Goal: Transaction & Acquisition: Purchase product/service

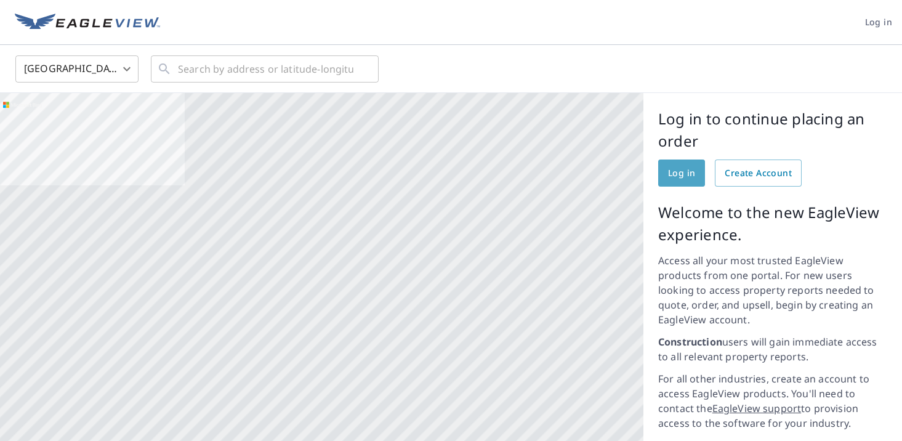
click at [684, 174] on span "Log in" at bounding box center [681, 173] width 27 height 15
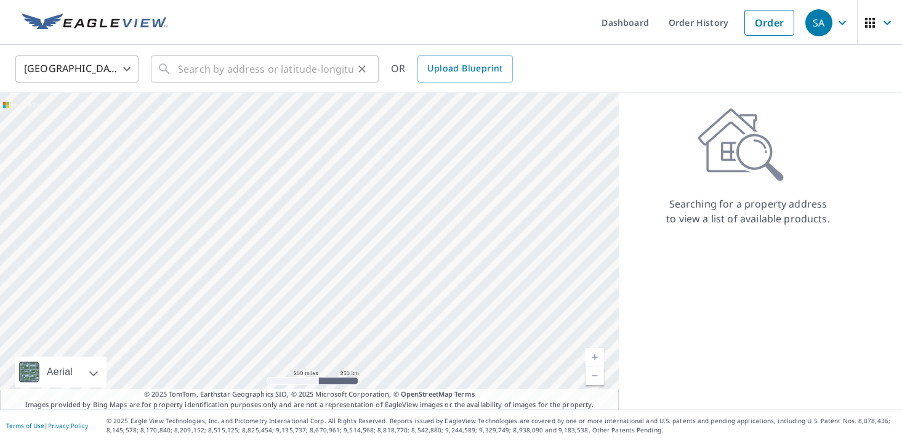
click at [169, 66] on icon at bounding box center [164, 69] width 15 height 15
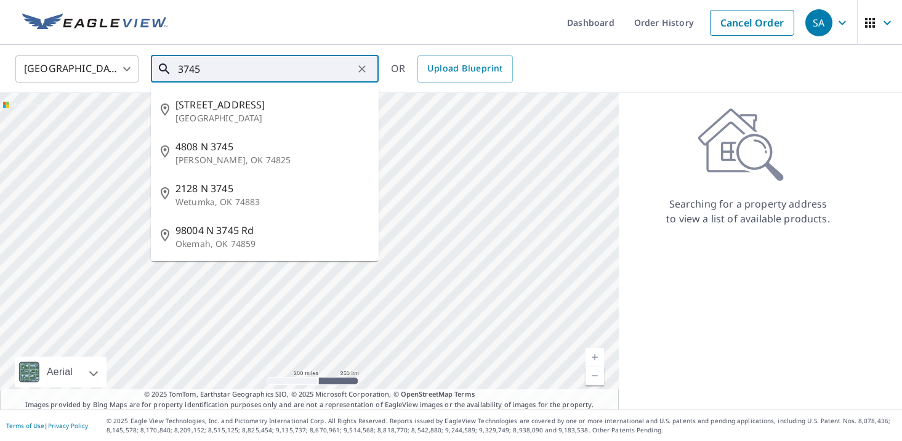
click at [170, 75] on icon at bounding box center [164, 69] width 15 height 15
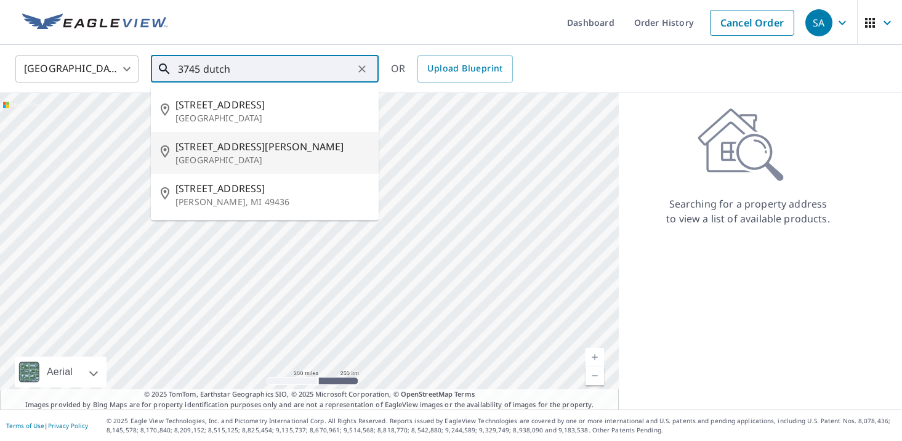
click at [251, 154] on p "[GEOGRAPHIC_DATA]" at bounding box center [271, 160] width 193 height 12
type input "[STREET_ADDRESS]"
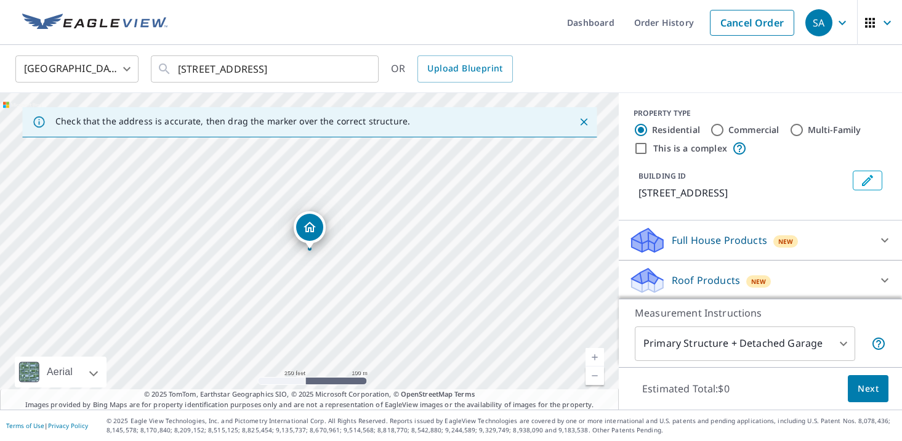
click at [693, 274] on p "Roof Products" at bounding box center [705, 280] width 68 height 15
click at [723, 276] on p "Roof Products" at bounding box center [705, 280] width 68 height 15
click at [864, 396] on button "Next" at bounding box center [867, 389] width 41 height 28
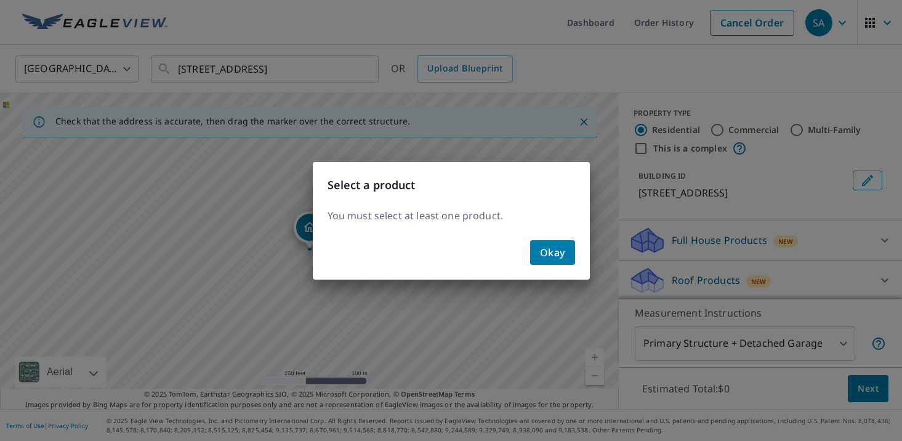
click at [559, 246] on span "Okay" at bounding box center [552, 252] width 25 height 17
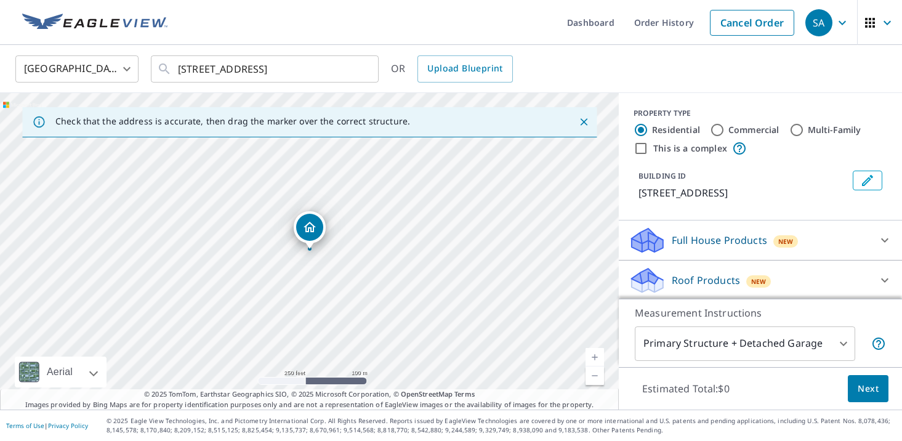
click at [639, 284] on icon at bounding box center [646, 284] width 31 height 15
click at [754, 281] on span "New" at bounding box center [758, 281] width 15 height 10
click at [644, 130] on input "Residential" at bounding box center [640, 129] width 15 height 15
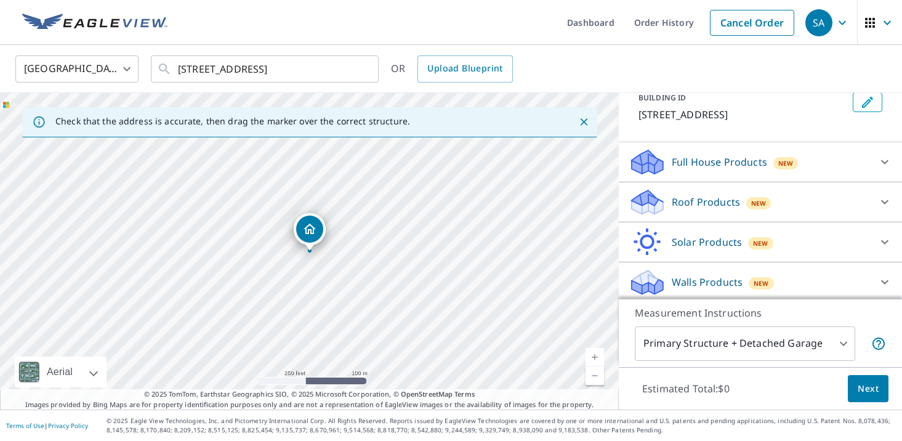
scroll to position [82, 0]
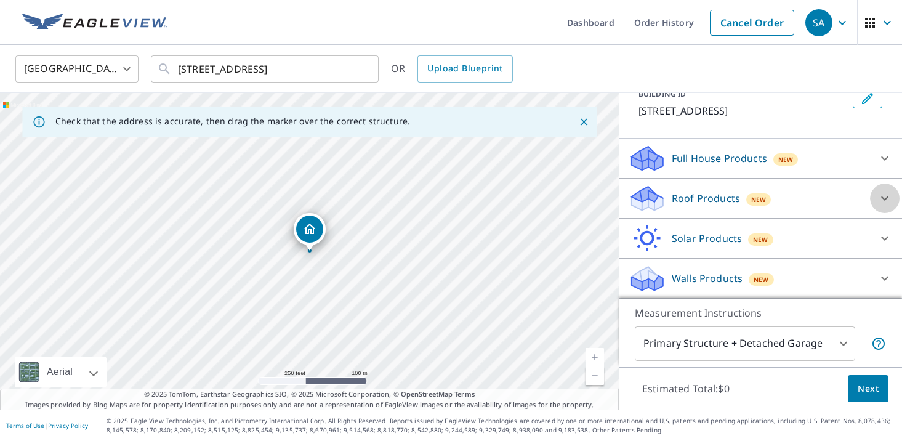
click at [885, 197] on icon at bounding box center [884, 198] width 15 height 15
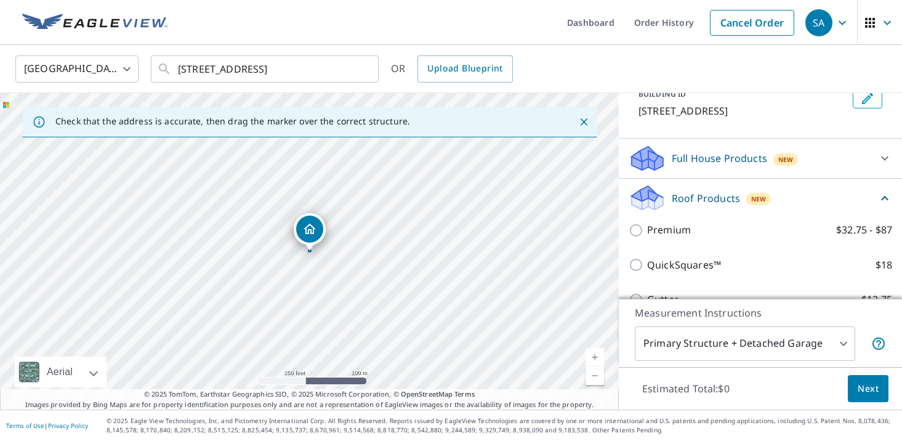
scroll to position [89, 0]
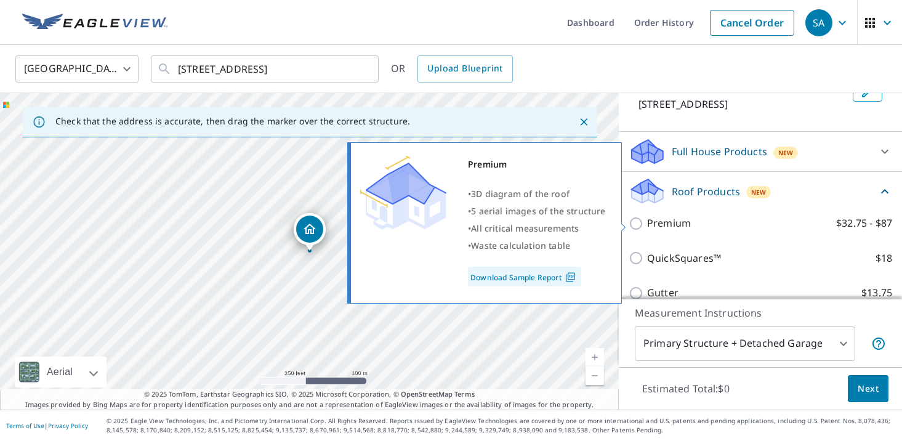
click at [633, 225] on input "Premium $32.75 - $87" at bounding box center [637, 223] width 18 height 15
checkbox input "true"
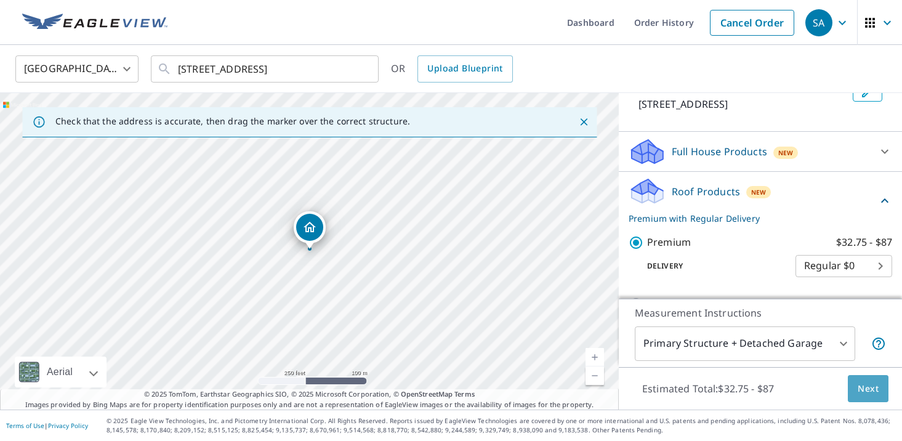
click at [876, 388] on span "Next" at bounding box center [867, 388] width 21 height 15
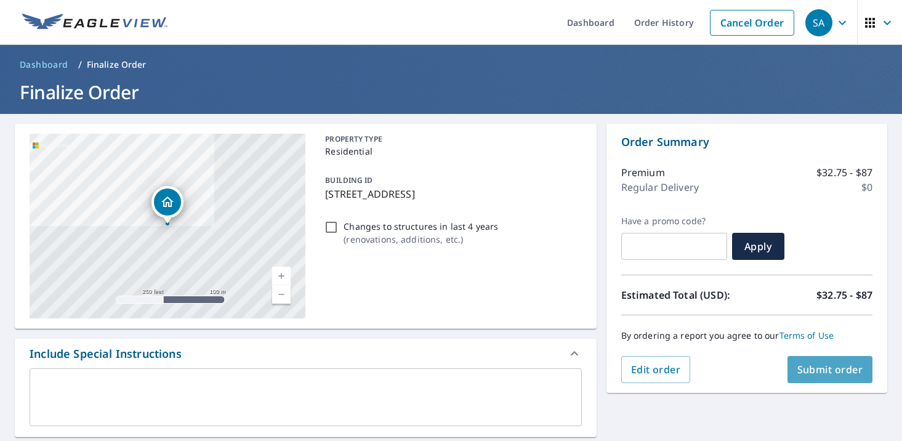
click at [821, 367] on span "Submit order" at bounding box center [830, 369] width 66 height 14
